Goal: Find specific page/section

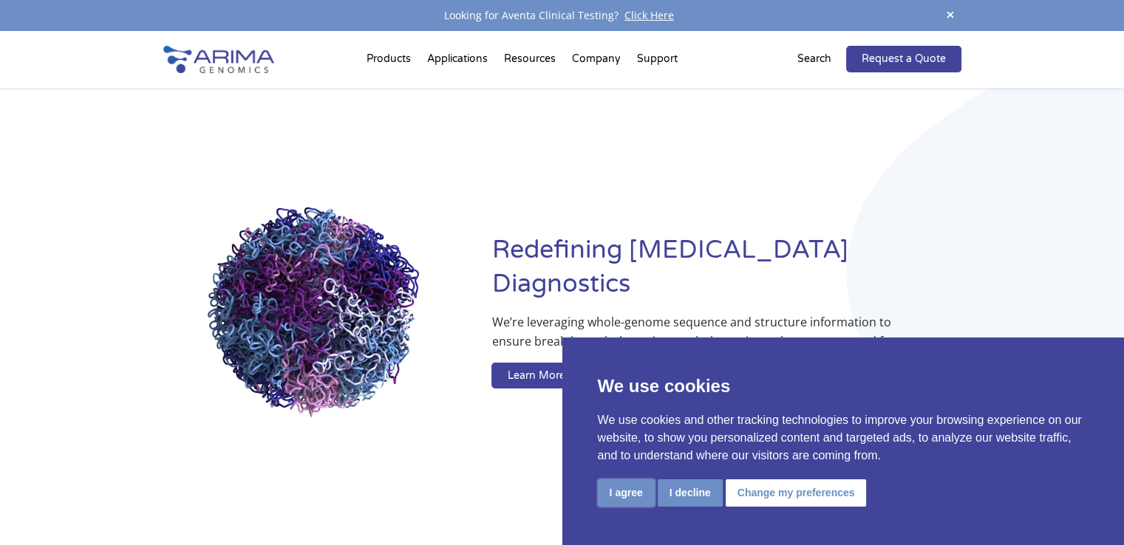
click at [625, 493] on button "I agree" at bounding box center [626, 493] width 57 height 27
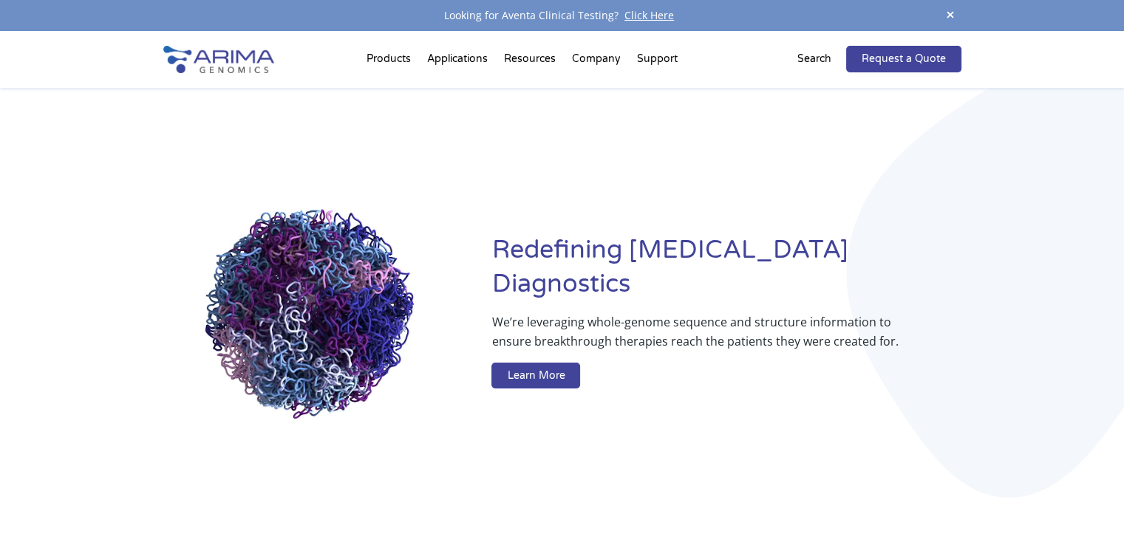
click at [625, 494] on div "Redefining [MEDICAL_DATA] Diagnostics We’re leveraging whole-genome sequence an…" at bounding box center [562, 314] width 798 height 453
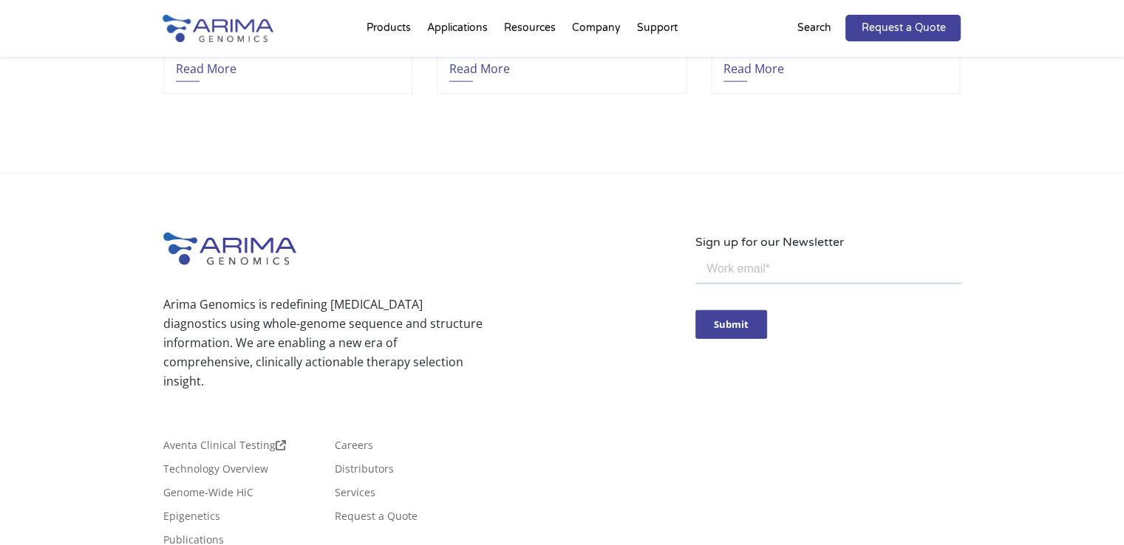
scroll to position [3426, 0]
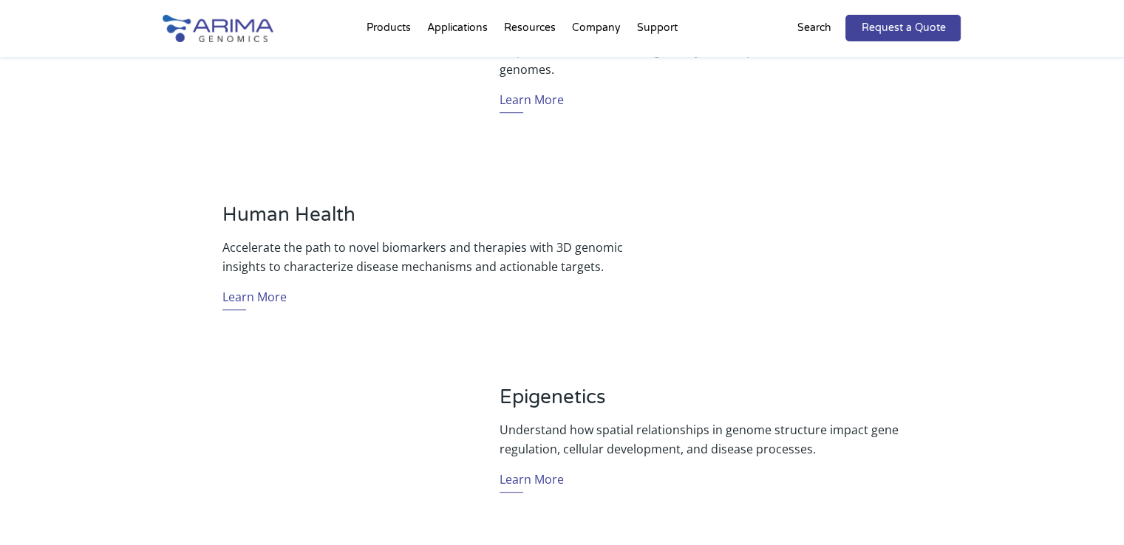
scroll to position [836, 0]
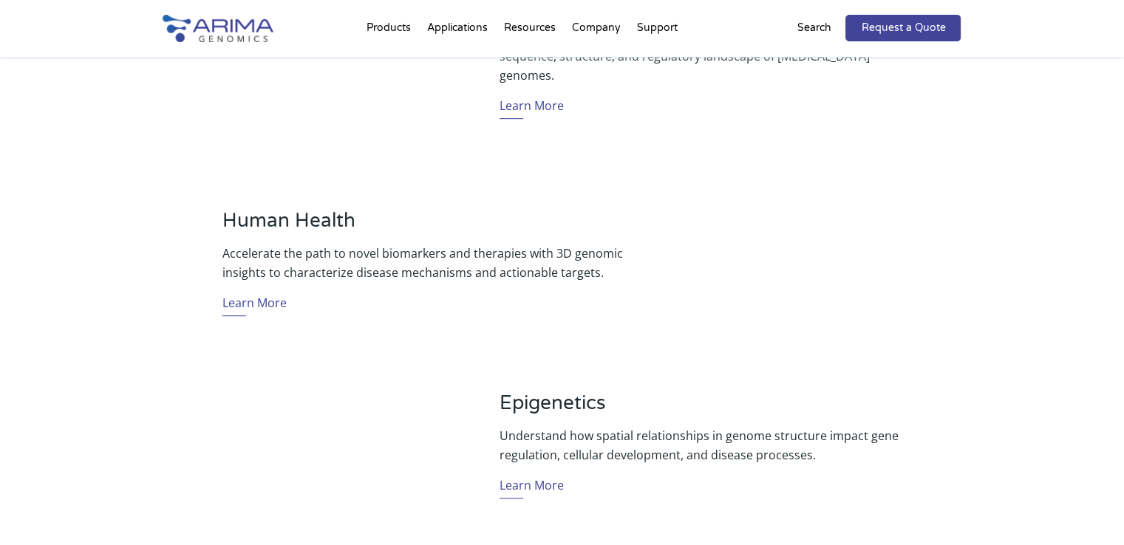
click at [822, 30] on p "Search" at bounding box center [814, 27] width 34 height 19
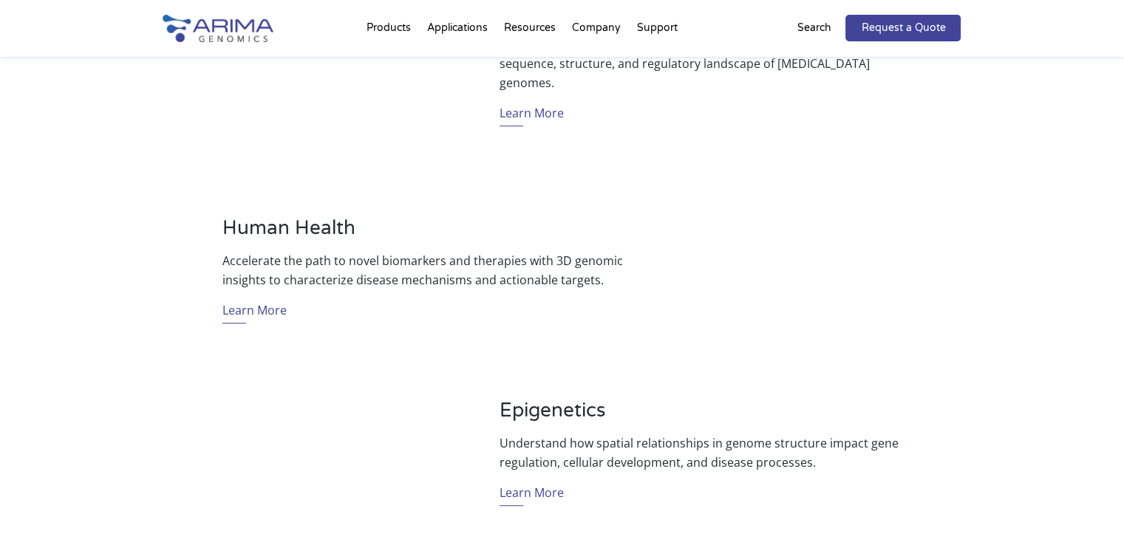
scroll to position [865, 0]
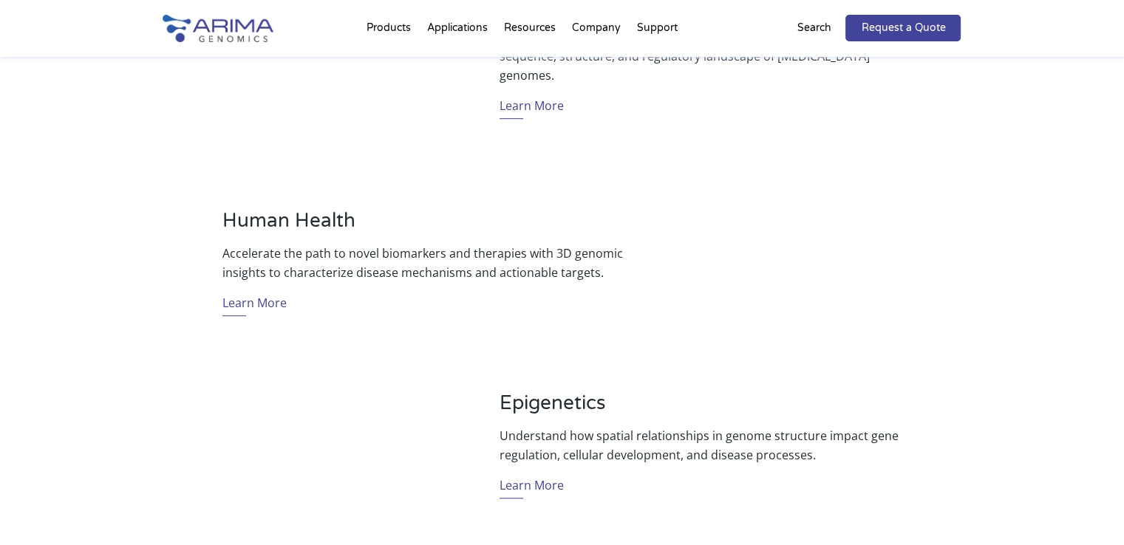
click at [816, 25] on p "Search" at bounding box center [814, 27] width 34 height 19
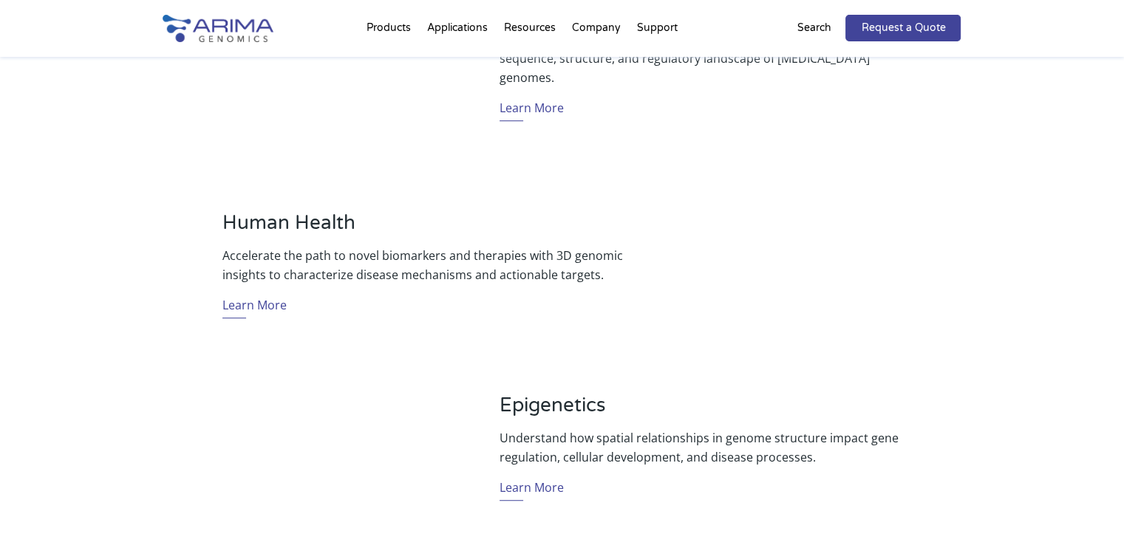
scroll to position [836, 0]
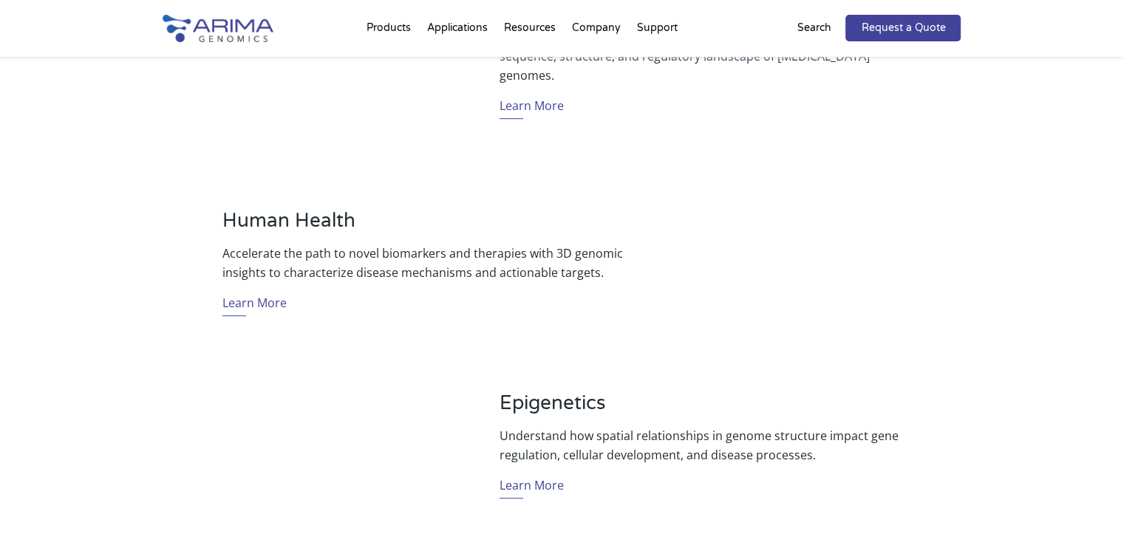
click at [816, 25] on p "Search" at bounding box center [814, 27] width 34 height 19
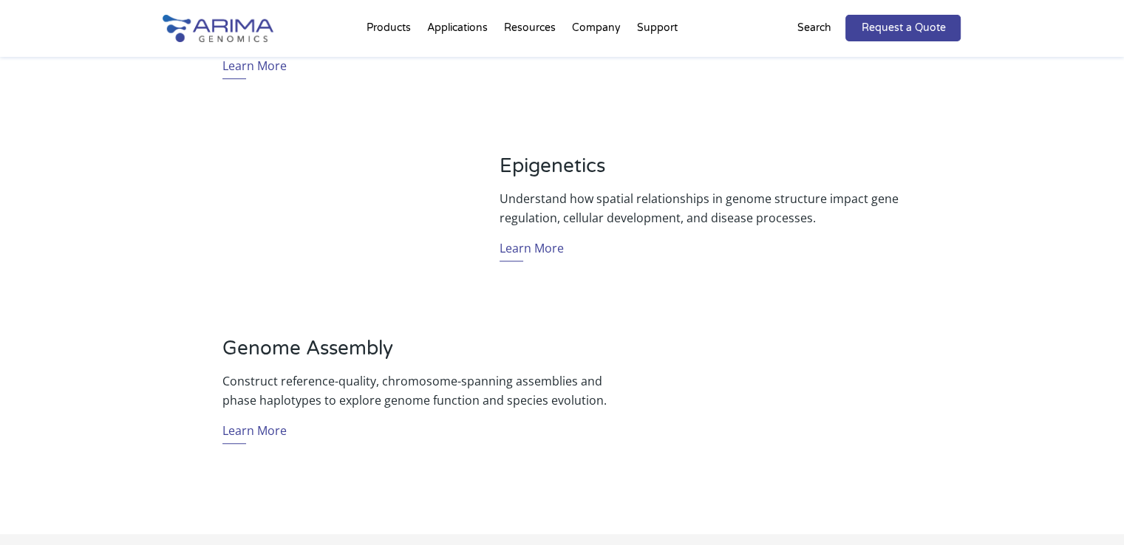
click at [805, 27] on p "Search" at bounding box center [814, 27] width 34 height 19
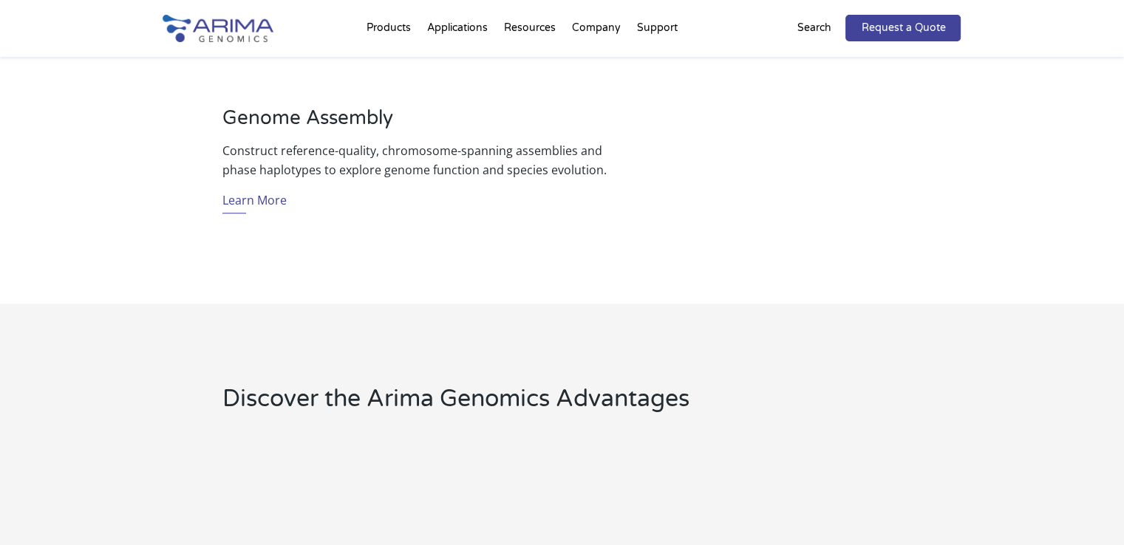
scroll to position [1310, 0]
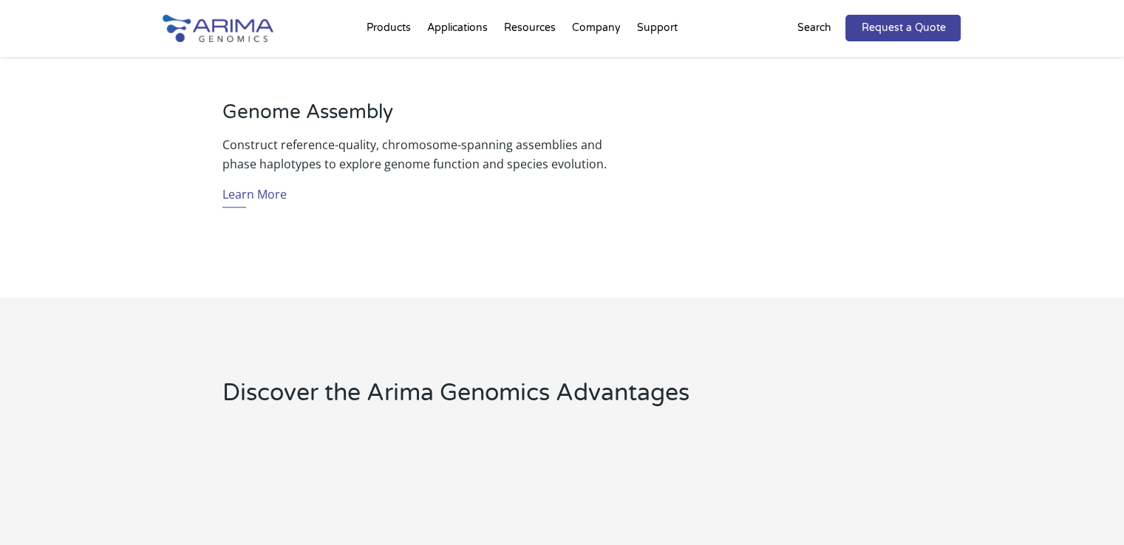
click at [810, 24] on p "Search" at bounding box center [814, 27] width 34 height 19
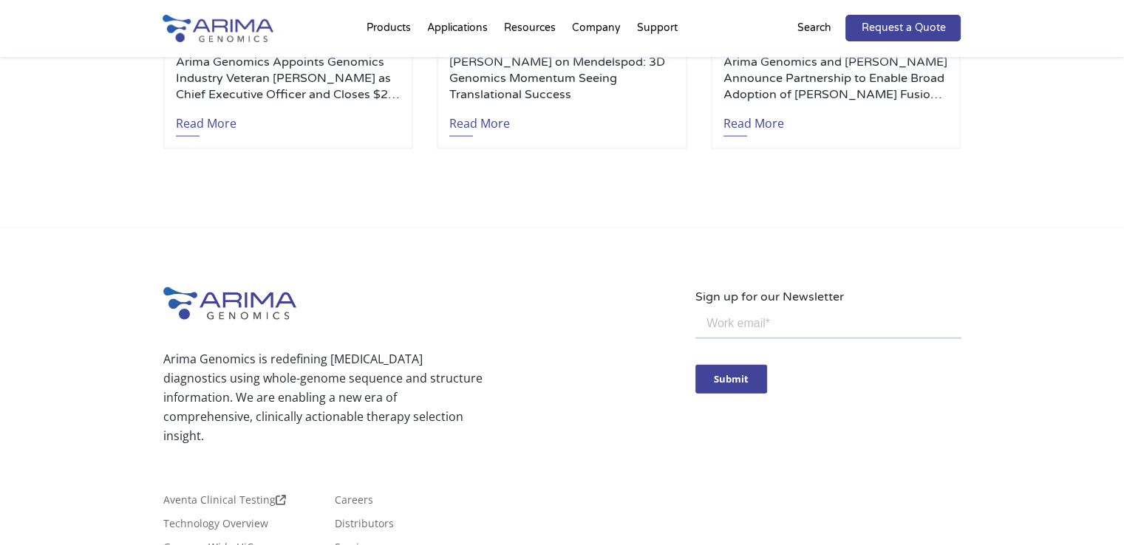
scroll to position [3421, 0]
